Goal: Register for event/course

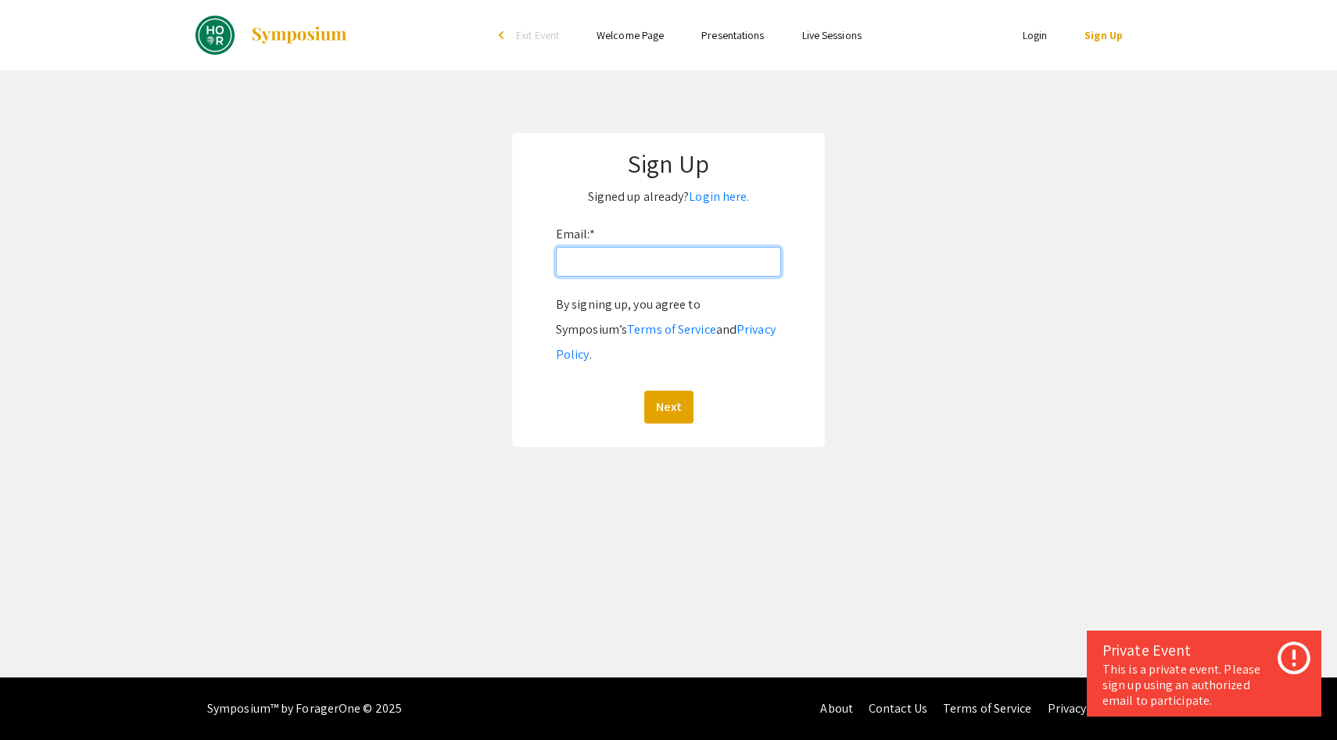
click at [656, 271] on input "Email: *" at bounding box center [668, 262] width 225 height 30
type input "[EMAIL_ADDRESS][DOMAIN_NAME]"
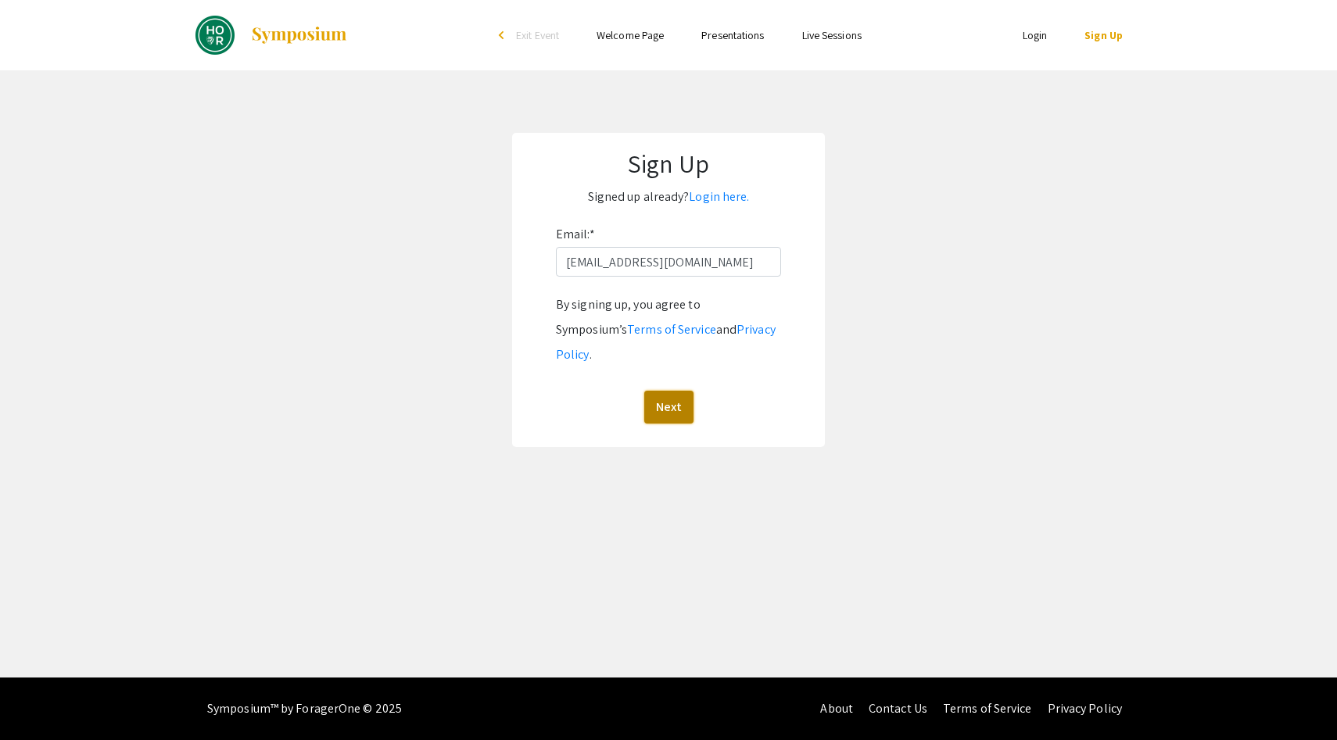
click at [670, 391] on button "Next" at bounding box center [668, 407] width 49 height 33
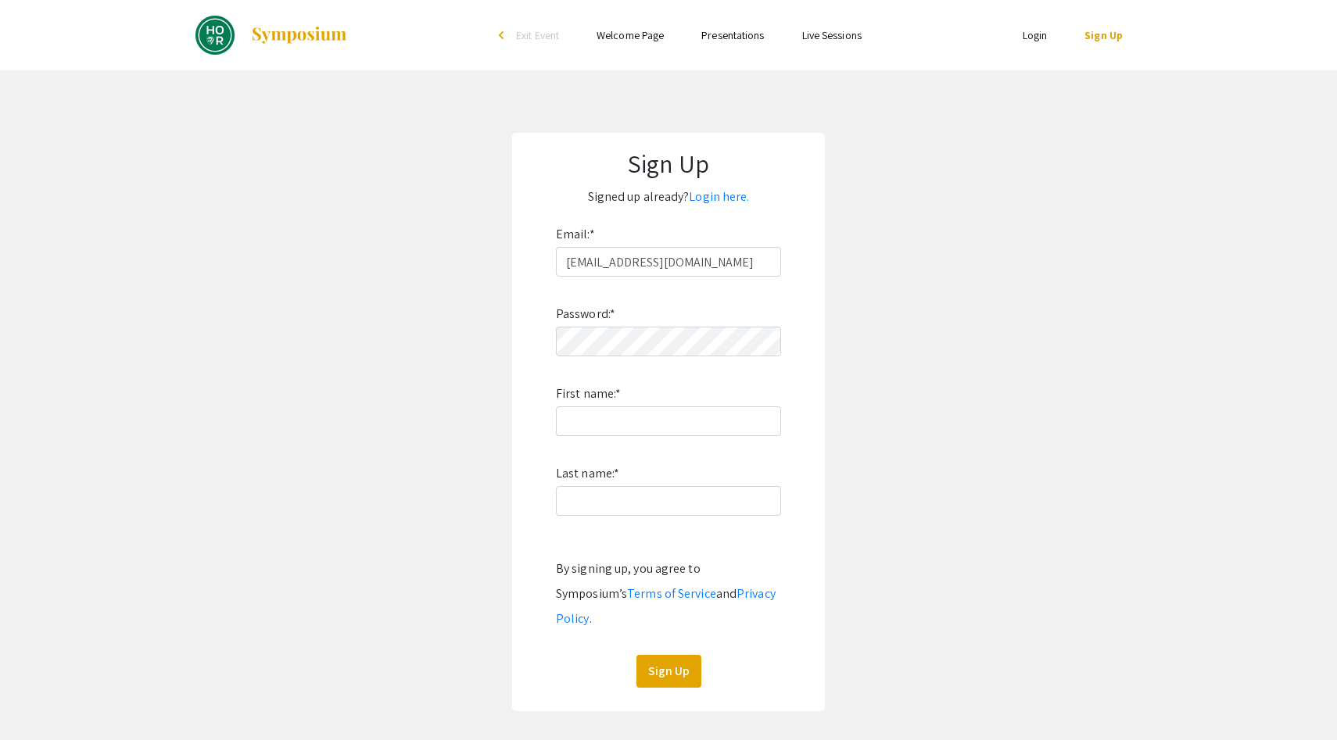
click at [679, 357] on div "Password: * First name: * Last name: * By signing up, you agree to Symposium’s …" at bounding box center [668, 482] width 225 height 411
click at [718, 425] on input "First name: *" at bounding box center [668, 422] width 225 height 30
type input "[PERSON_NAME]"
click at [679, 518] on div "Password: * First name: * [PERSON_NAME] Last name: * By signing up, you agree t…" at bounding box center [668, 482] width 225 height 411
click at [676, 503] on input "Last name: *" at bounding box center [668, 501] width 225 height 30
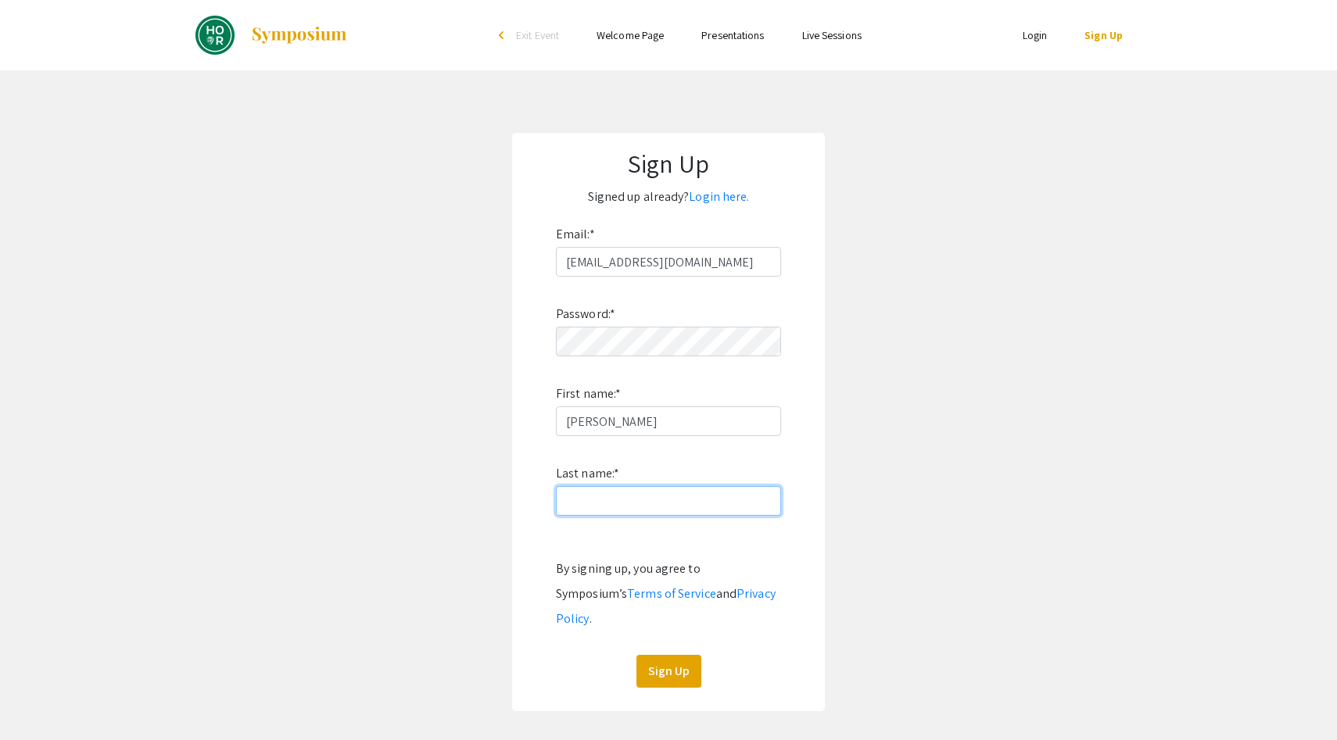
type input "Tharani"
click at [672, 655] on button "Sign Up" at bounding box center [668, 671] width 65 height 33
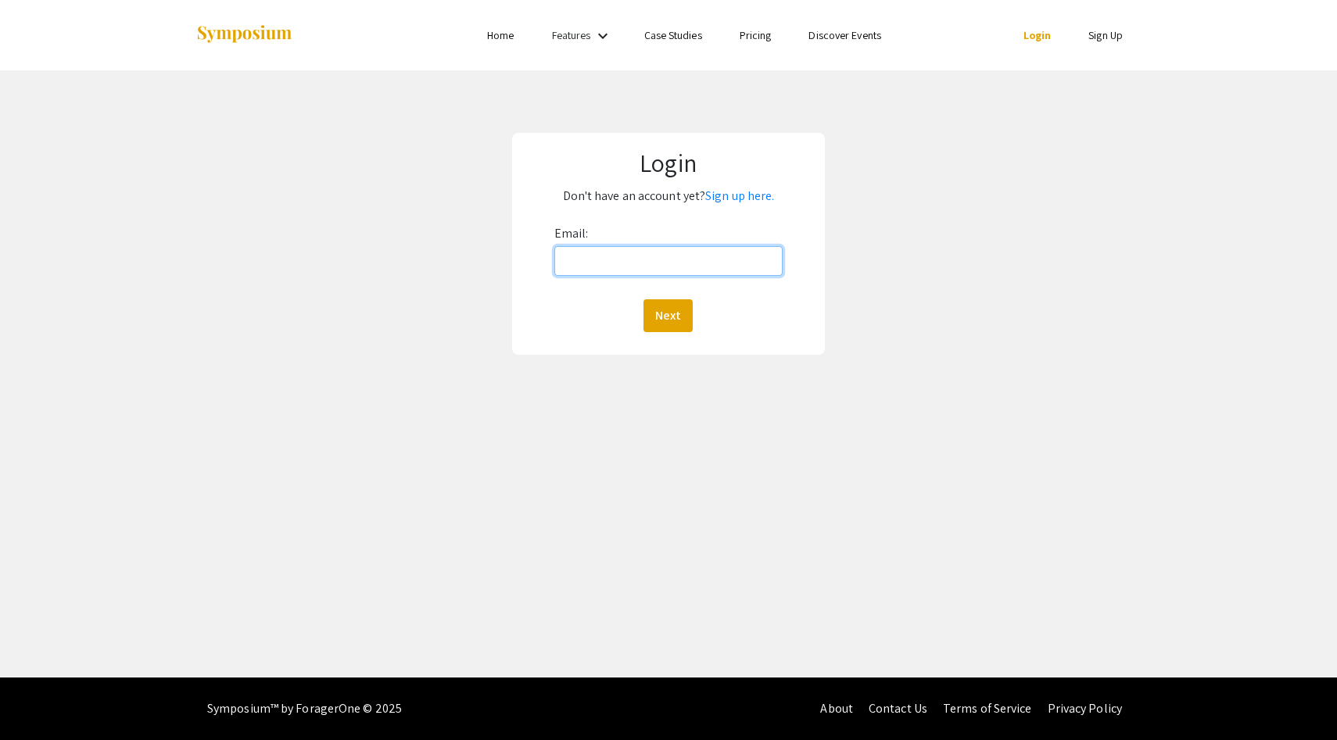
click at [701, 260] on input "Email:" at bounding box center [668, 261] width 229 height 30
type input "[EMAIL_ADDRESS][DOMAIN_NAME]"
click at [678, 315] on button "Next" at bounding box center [667, 315] width 49 height 33
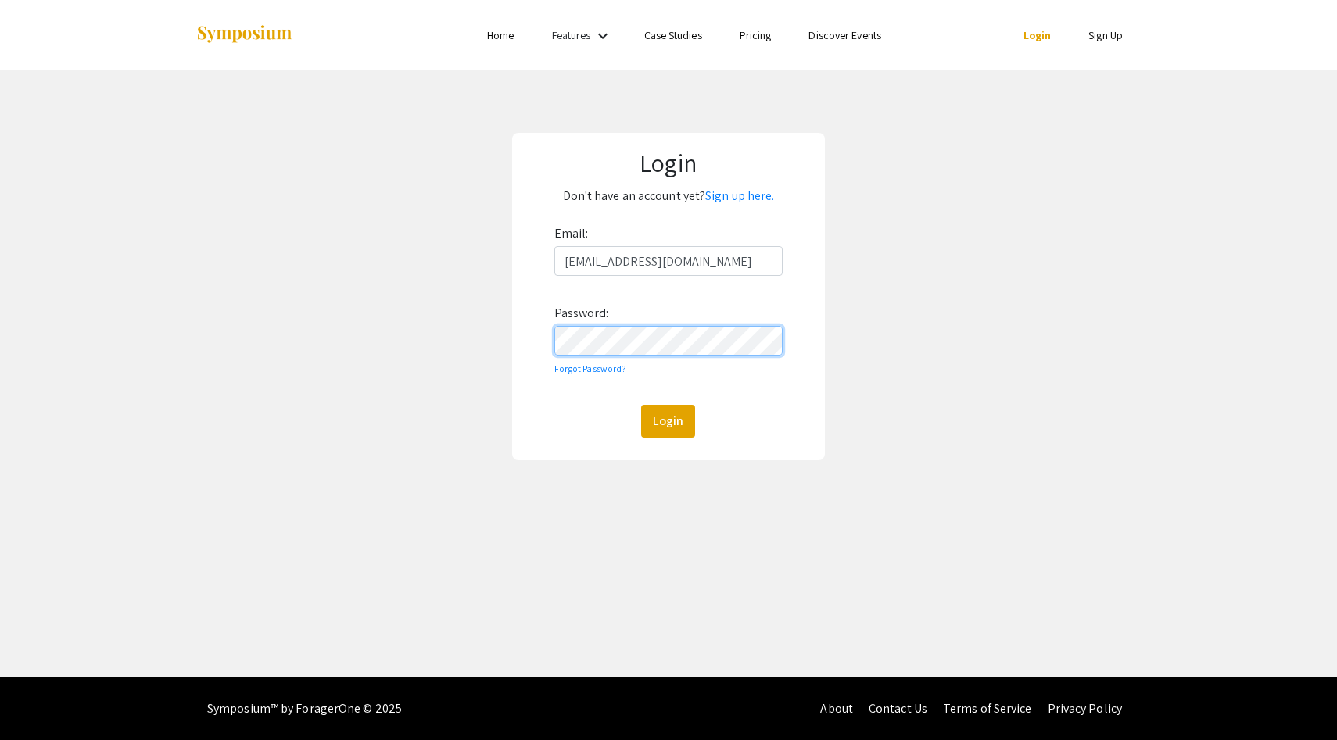
click at [641, 405] on button "Login" at bounding box center [668, 421] width 54 height 33
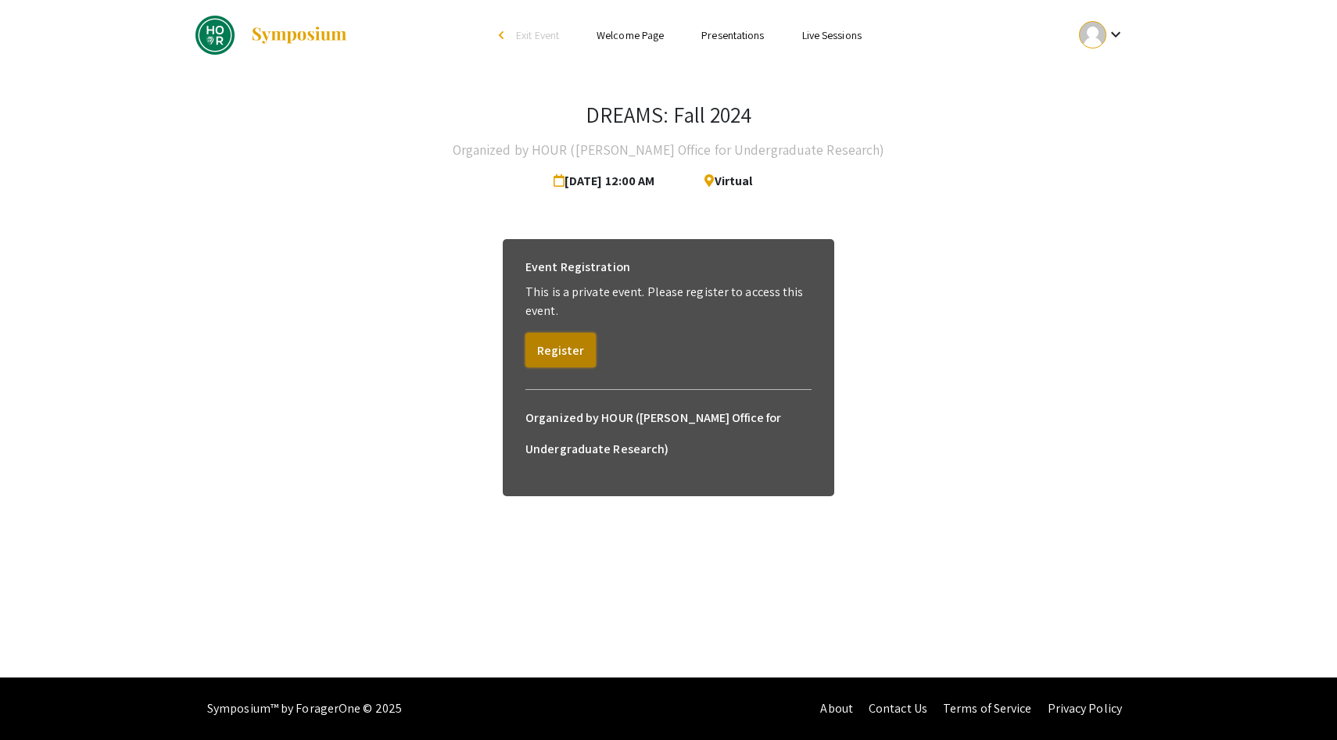
click at [559, 359] on button "Register" at bounding box center [560, 350] width 70 height 34
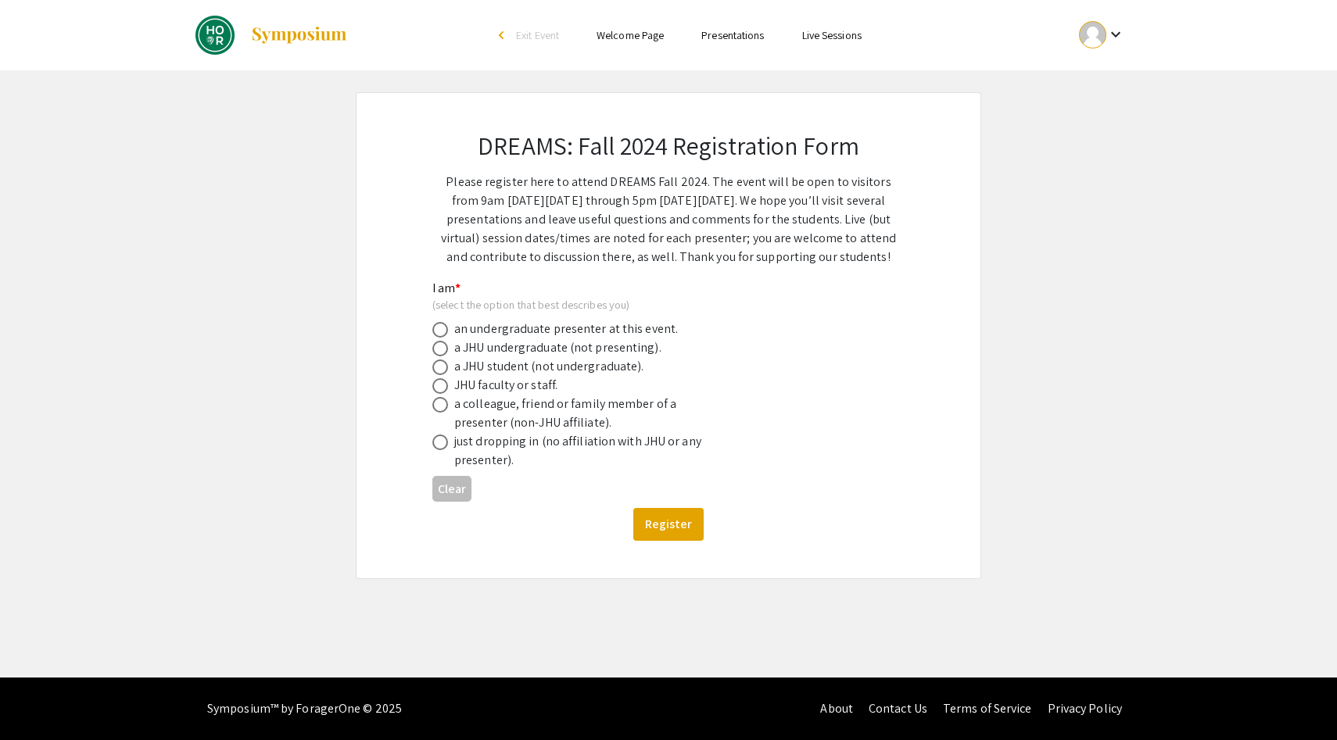
click at [516, 34] on span "Exit Event" at bounding box center [537, 35] width 43 height 14
